Goal: Task Accomplishment & Management: Manage account settings

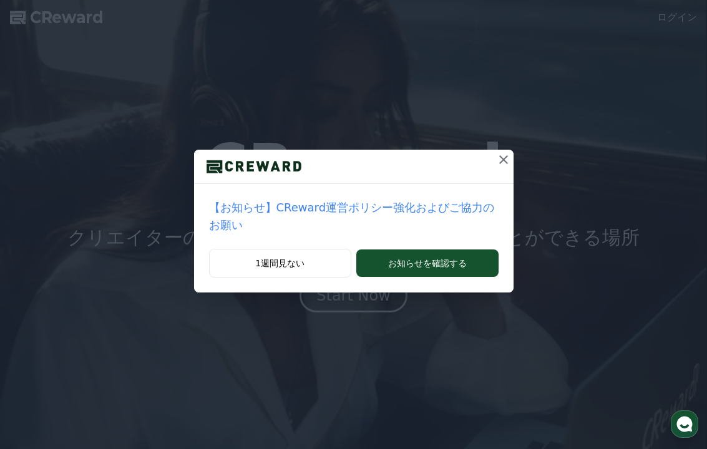
click at [288, 265] on button "1週間見ない" at bounding box center [280, 263] width 143 height 29
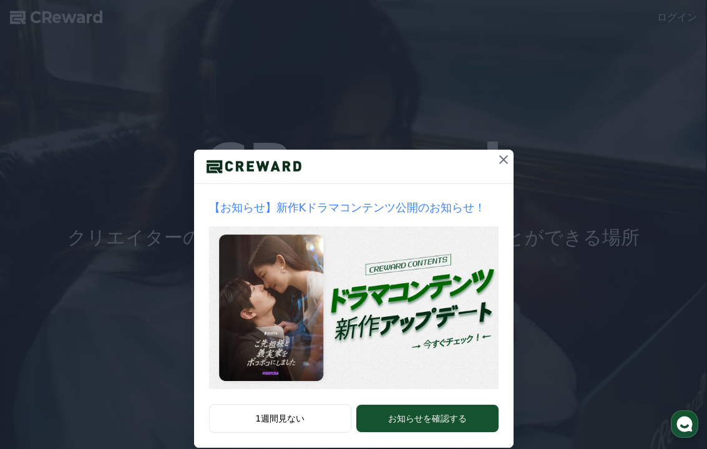
click at [297, 426] on button "1週間見ない" at bounding box center [280, 418] width 143 height 29
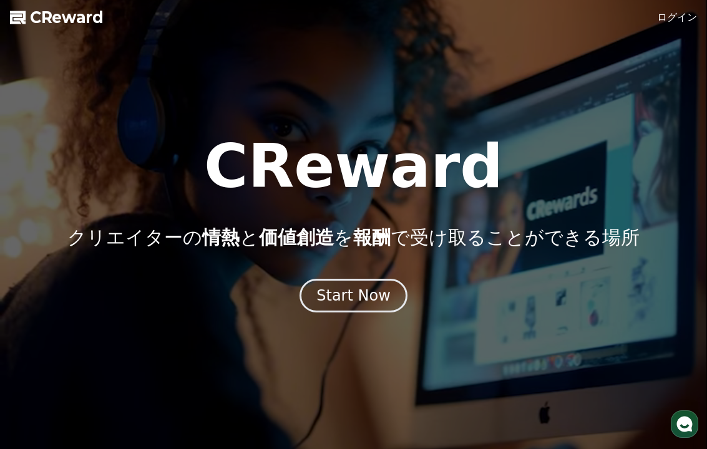
click at [674, 19] on link "ログイン" at bounding box center [677, 17] width 40 height 15
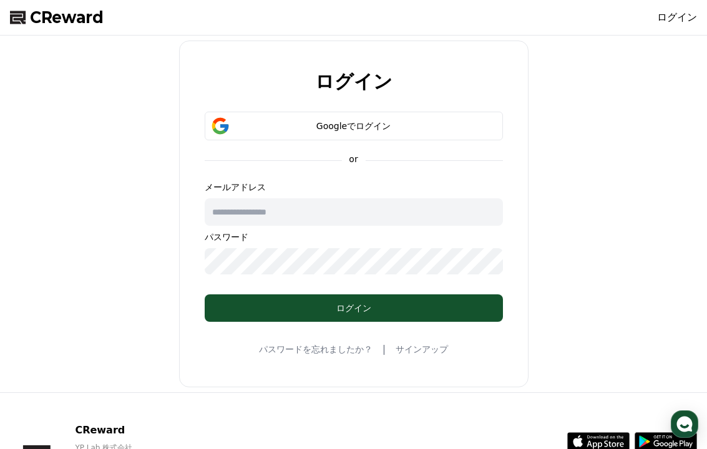
click at [463, 134] on button "Googleでログイン" at bounding box center [354, 126] width 298 height 29
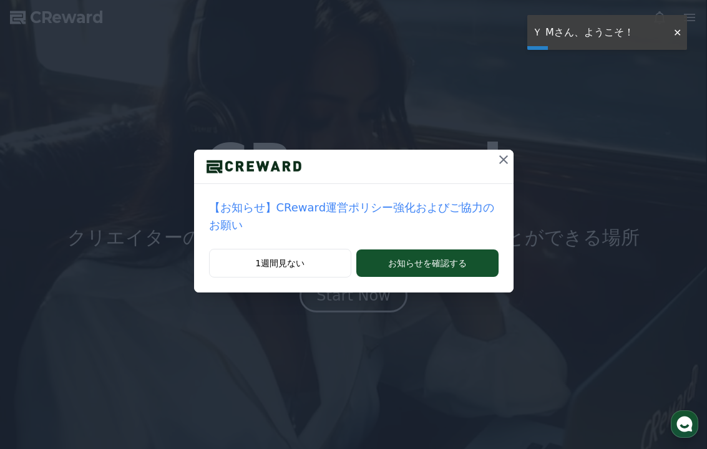
click at [512, 159] on button at bounding box center [504, 160] width 20 height 20
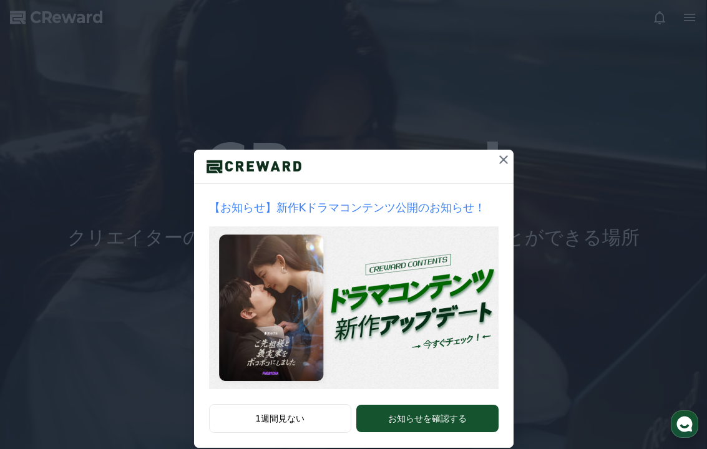
click at [507, 160] on icon at bounding box center [503, 159] width 15 height 15
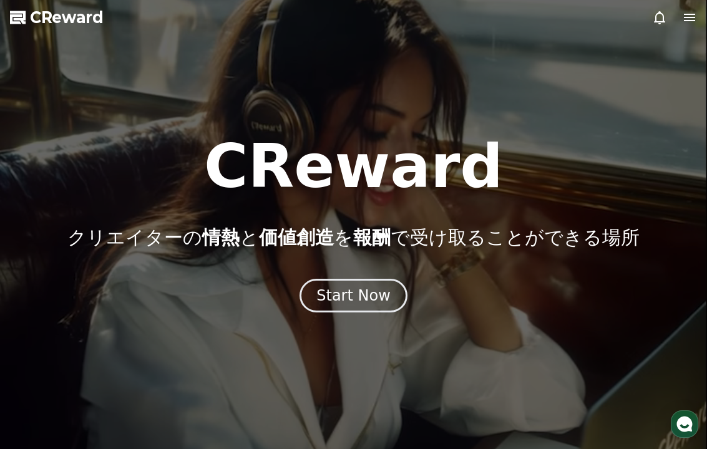
click at [372, 300] on div "Start Now" at bounding box center [353, 296] width 74 height 20
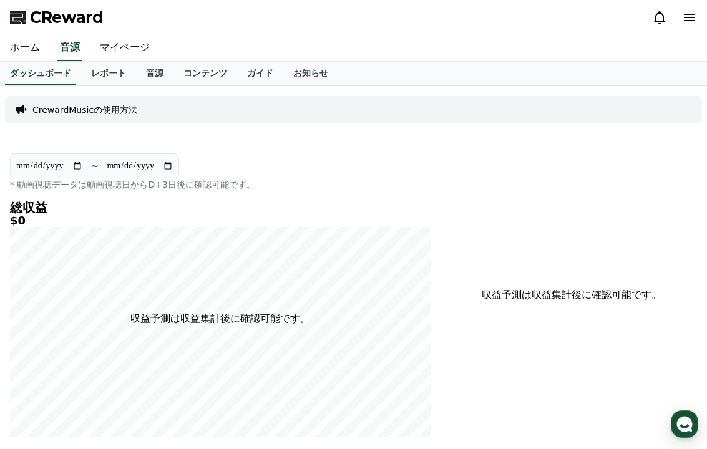
click at [112, 113] on p "CrewardMusicの使用方法" at bounding box center [84, 110] width 105 height 12
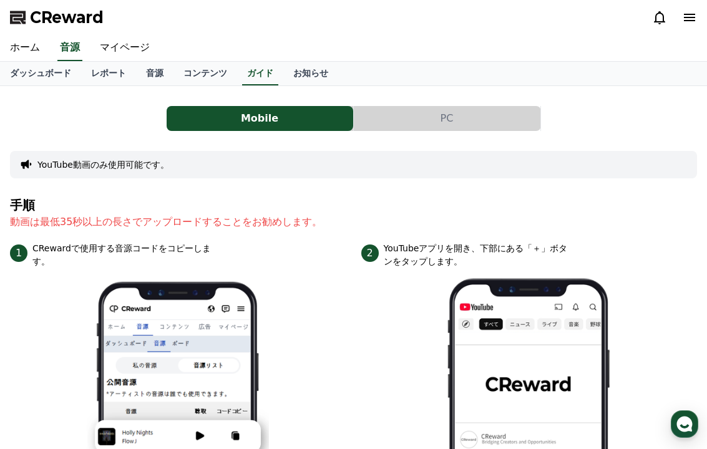
click at [695, 19] on icon at bounding box center [689, 17] width 15 height 15
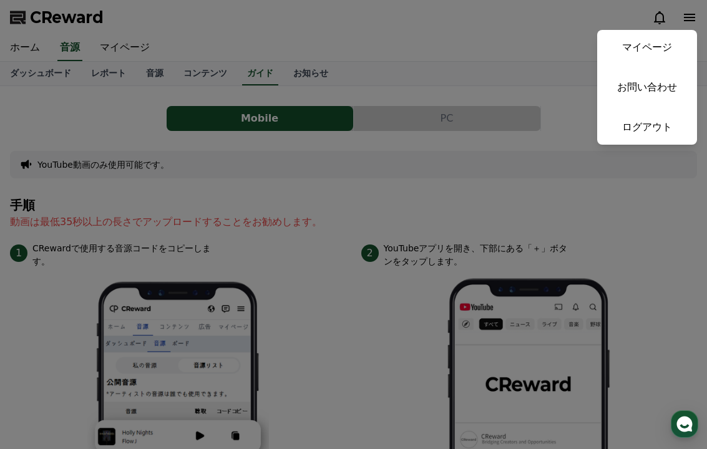
click at [526, 78] on button "close" at bounding box center [353, 224] width 707 height 449
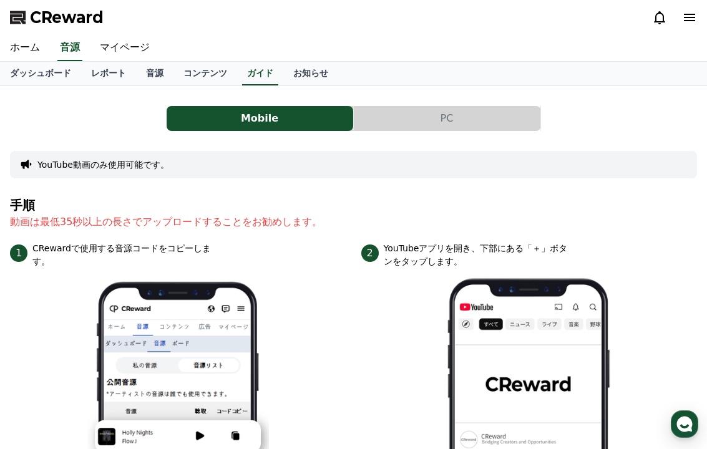
click at [127, 50] on link "マイページ" at bounding box center [125, 48] width 70 height 26
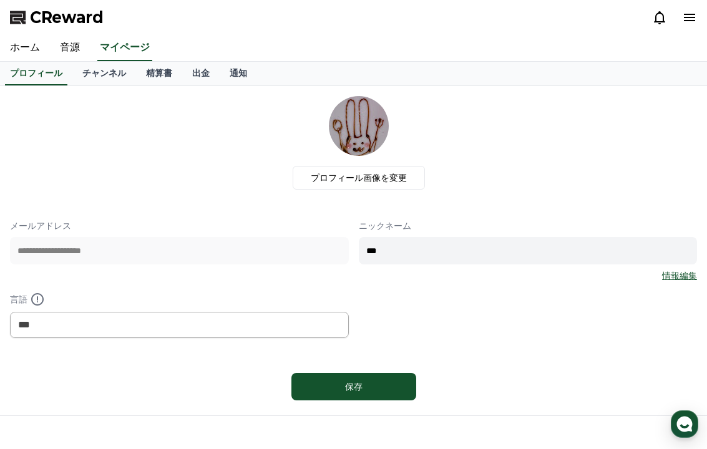
click at [14, 54] on link "ホーム" at bounding box center [25, 48] width 50 height 26
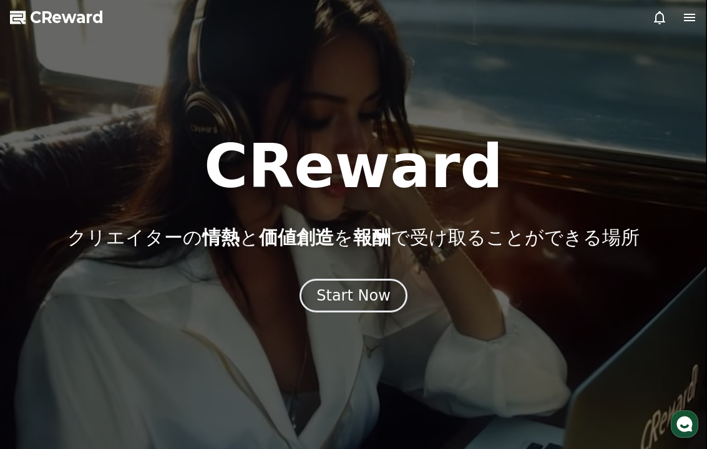
click at [370, 297] on div "Start Now" at bounding box center [353, 296] width 74 height 20
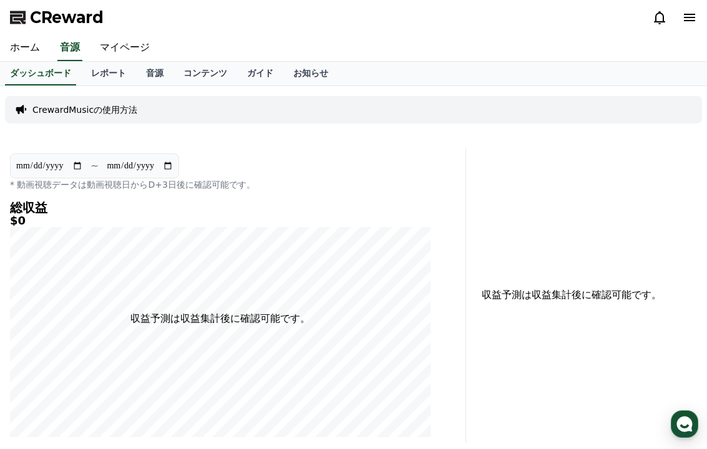
click at [31, 54] on link "ホーム" at bounding box center [25, 48] width 50 height 26
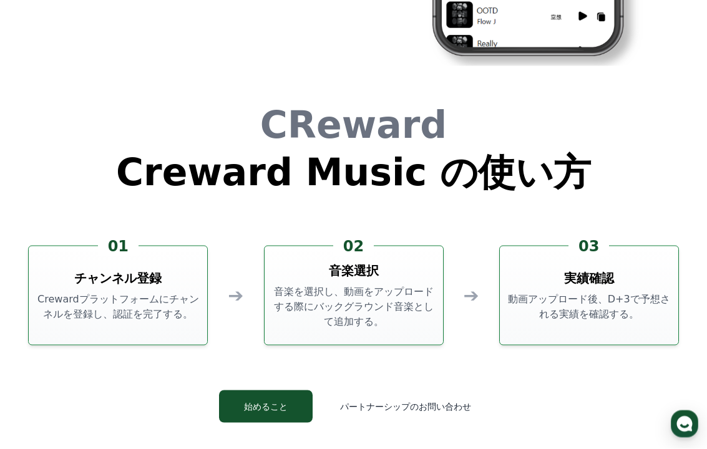
scroll to position [3219, 0]
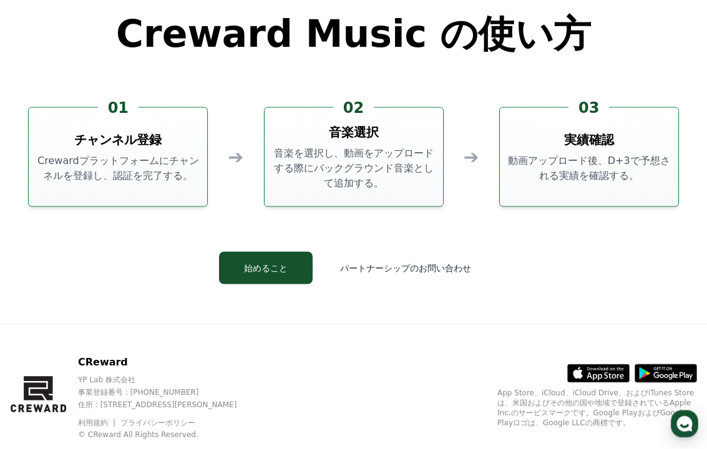
click at [147, 154] on p "Crewardプラットフォームにチャンネルを登録し、認証を完了する。" at bounding box center [118, 169] width 169 height 30
click at [290, 273] on button "始めること" at bounding box center [266, 268] width 94 height 32
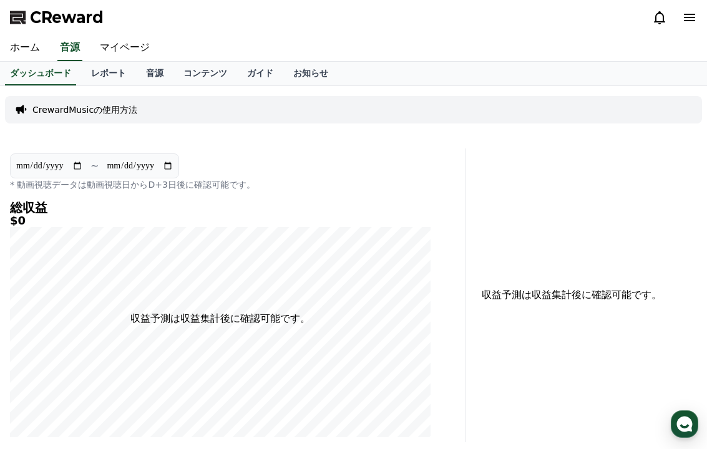
click at [115, 53] on link "マイページ" at bounding box center [125, 48] width 70 height 26
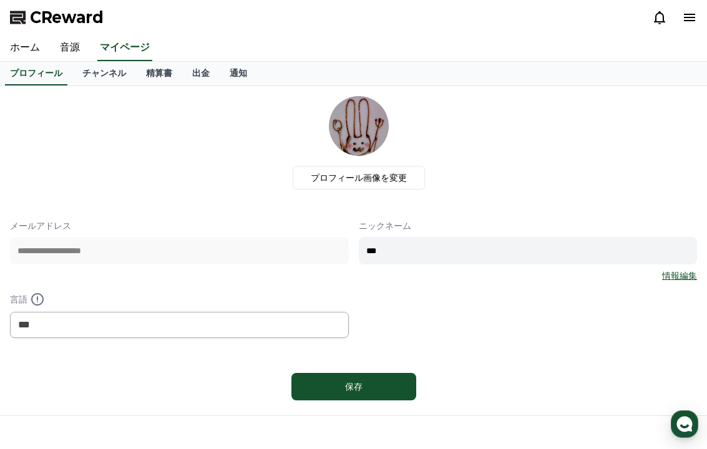
click at [96, 81] on link "チャンネル" at bounding box center [104, 74] width 64 height 24
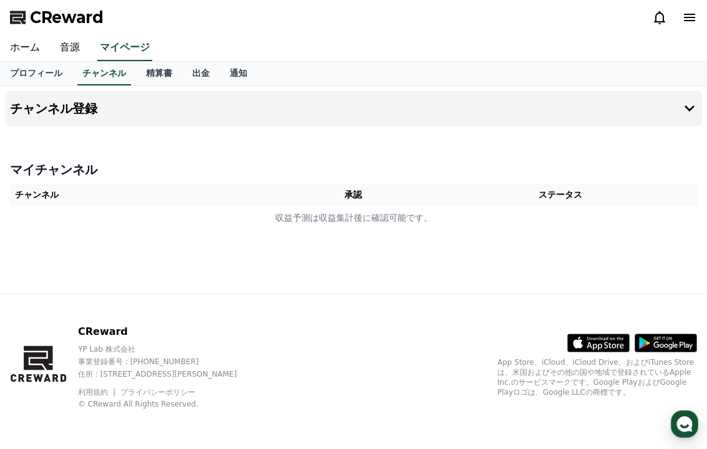
click at [355, 201] on th "承認" at bounding box center [353, 195] width 140 height 23
click at [351, 228] on td "収益予測は収益集計後に確認可能です。" at bounding box center [353, 218] width 687 height 23
click at [351, 227] on td "収益予測は収益集計後に確認可能です。" at bounding box center [353, 218] width 687 height 23
click at [687, 24] on icon at bounding box center [689, 17] width 15 height 15
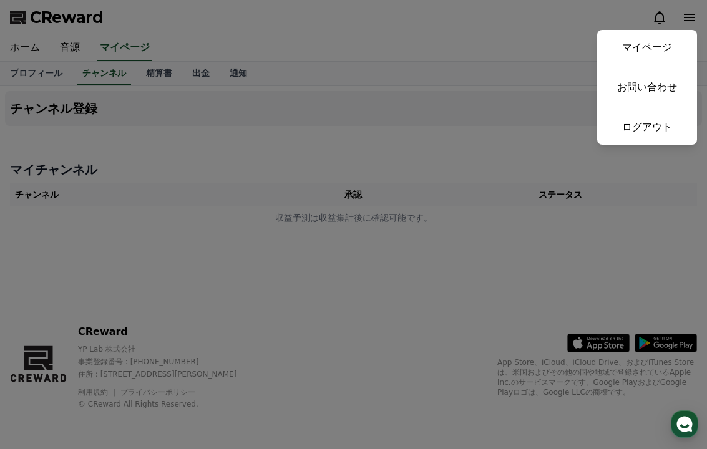
click at [506, 42] on button "close" at bounding box center [353, 224] width 707 height 449
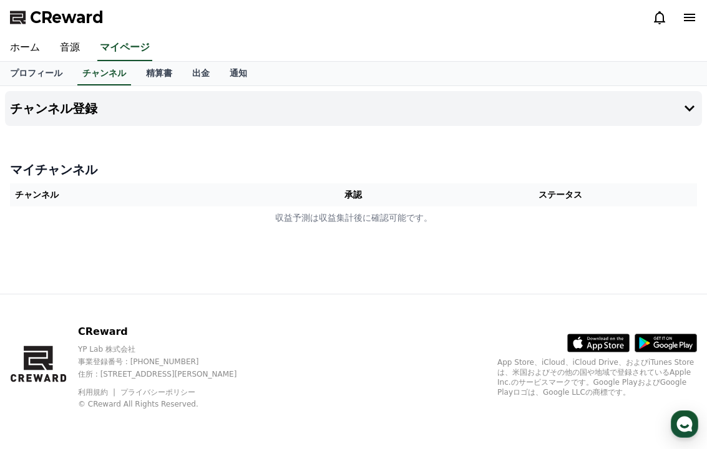
click at [20, 82] on link "プロフィール" at bounding box center [36, 74] width 72 height 24
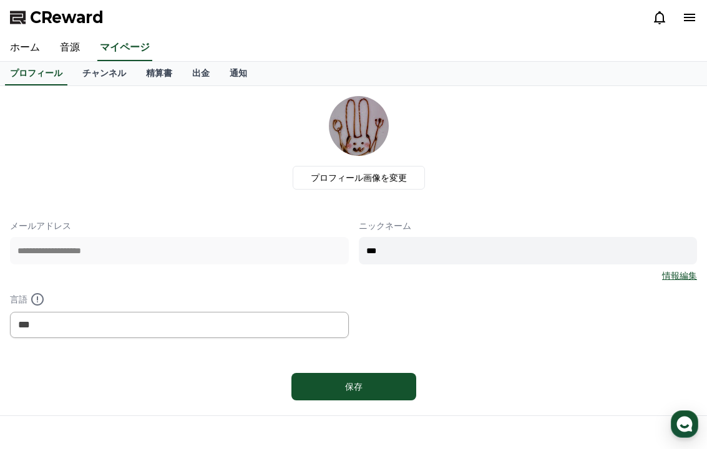
click at [368, 185] on label "プロフィール画像を変更" at bounding box center [359, 178] width 132 height 24
click at [0, 0] on input "プロフィール画像を変更" at bounding box center [0, 0] width 0 height 0
click at [90, 84] on link "チャンネル" at bounding box center [104, 74] width 64 height 24
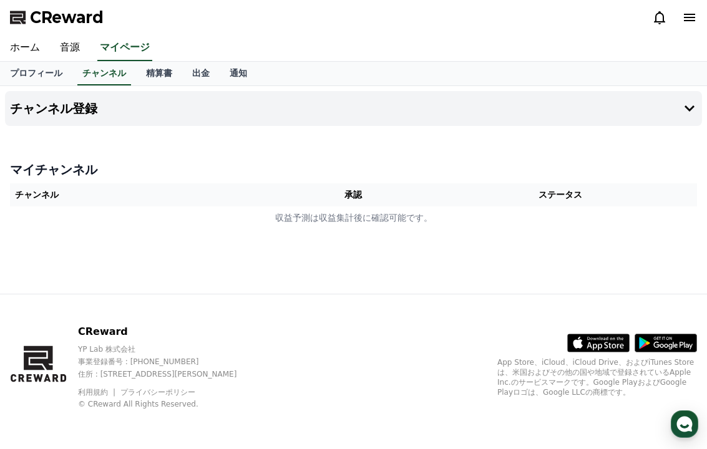
click at [391, 217] on td "収益予測は収益集計後に確認可能です。" at bounding box center [353, 218] width 687 height 23
click at [361, 225] on td "収益予測は収益集計後に確認可能です。" at bounding box center [353, 218] width 687 height 23
click at [348, 192] on th "承認" at bounding box center [353, 195] width 140 height 23
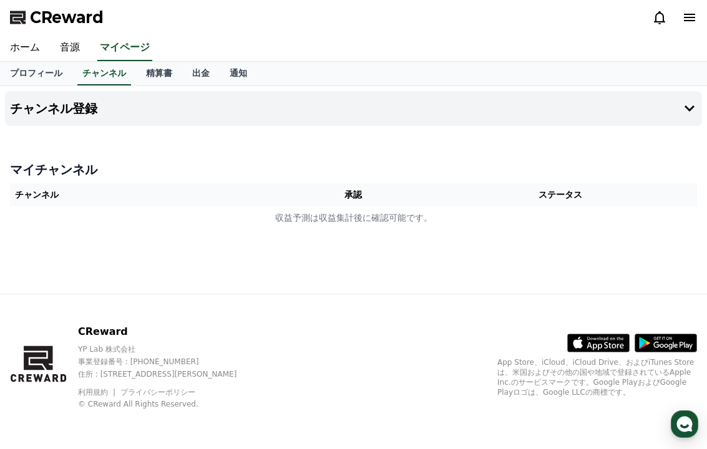
click at [348, 192] on th "承認" at bounding box center [353, 195] width 140 height 23
